Goal: Navigation & Orientation: Understand site structure

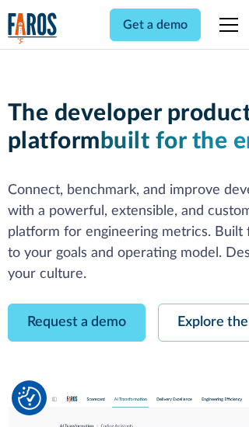
scroll to position [89, 0]
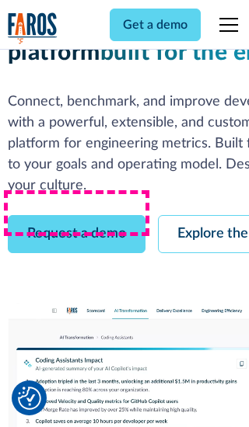
click at [76, 215] on link "Request a demo" at bounding box center [76, 234] width 137 height 38
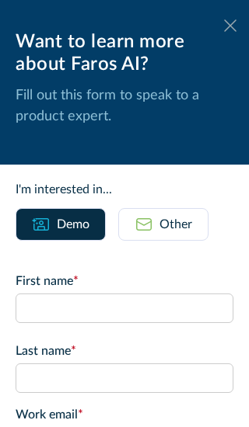
click at [230, 26] on icon at bounding box center [230, 25] width 12 height 12
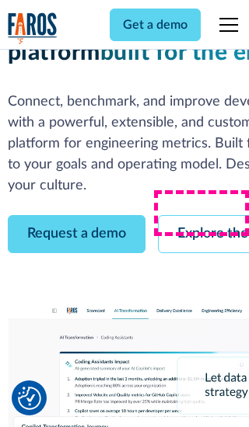
click at [203, 215] on link "Explore the platform" at bounding box center [240, 234] width 165 height 38
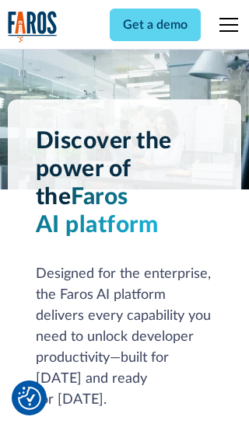
scroll to position [11668, 0]
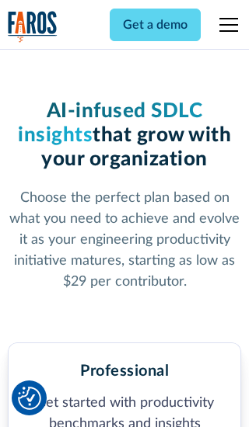
scroll to position [2407, 0]
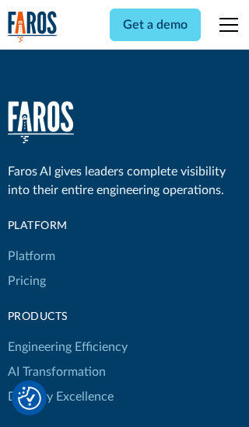
click at [30, 244] on link "Platform" at bounding box center [31, 256] width 47 height 25
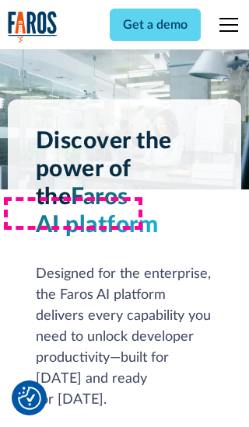
scroll to position [12167, 0]
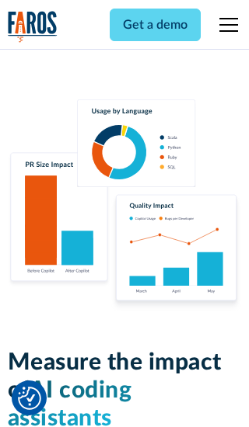
scroll to position [9603, 0]
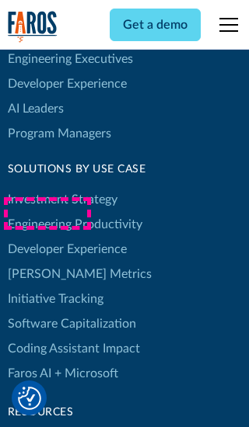
click at [47, 262] on link "[PERSON_NAME] Metrics" at bounding box center [80, 274] width 144 height 25
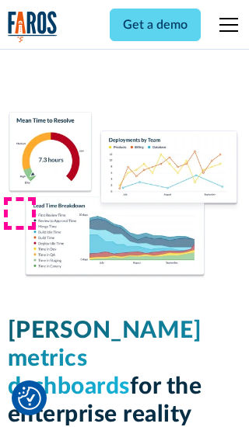
scroll to position [6802, 0]
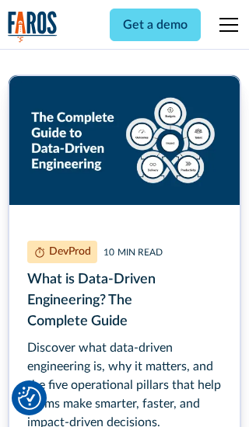
scroll to position [7008, 0]
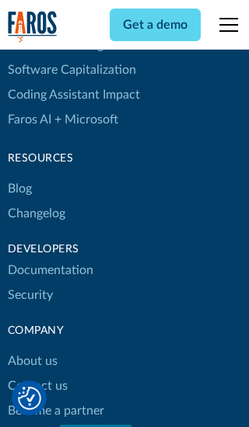
click at [36, 214] on link "Changelog" at bounding box center [36, 213] width 57 height 25
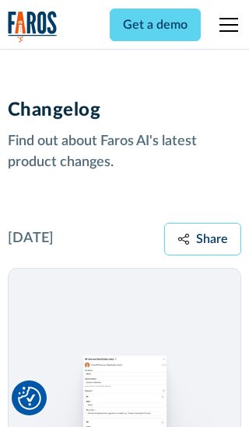
scroll to position [18763, 0]
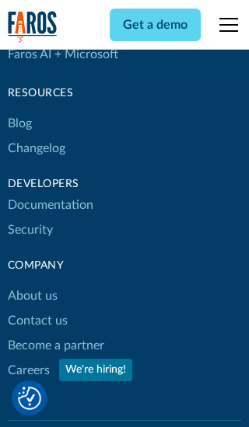
click at [32, 284] on link "About us" at bounding box center [33, 296] width 50 height 25
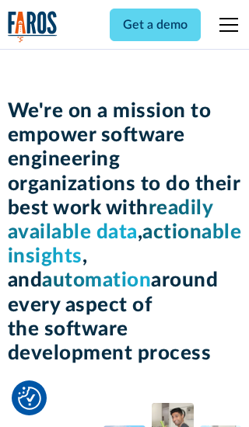
scroll to position [5357, 0]
